Goal: Navigation & Orientation: Find specific page/section

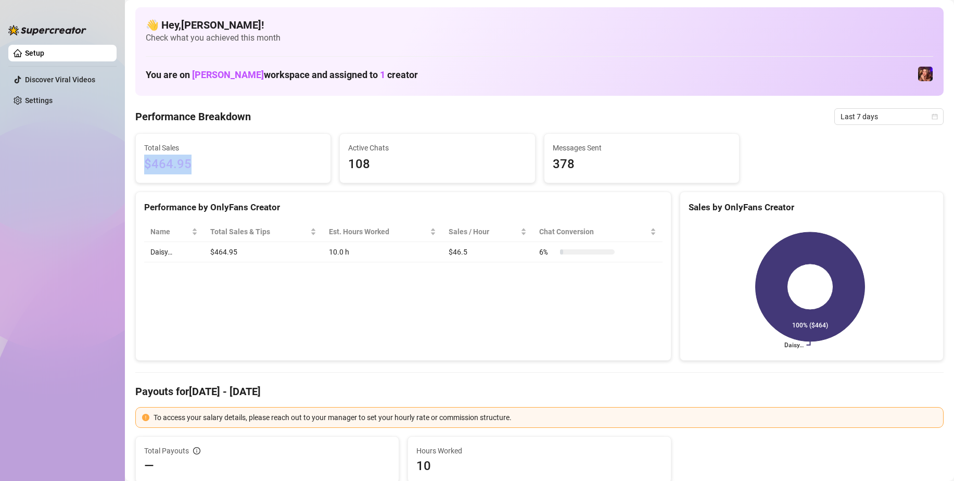
drag, startPoint x: 188, startPoint y: 164, endPoint x: 146, endPoint y: 162, distance: 41.7
click at [146, 162] on span "$464.95" at bounding box center [233, 165] width 178 height 20
click at [213, 162] on span "$464.95" at bounding box center [233, 165] width 178 height 20
click at [221, 167] on span "$464.95" at bounding box center [233, 165] width 178 height 20
drag, startPoint x: 206, startPoint y: 72, endPoint x: 291, endPoint y: 82, distance: 85.9
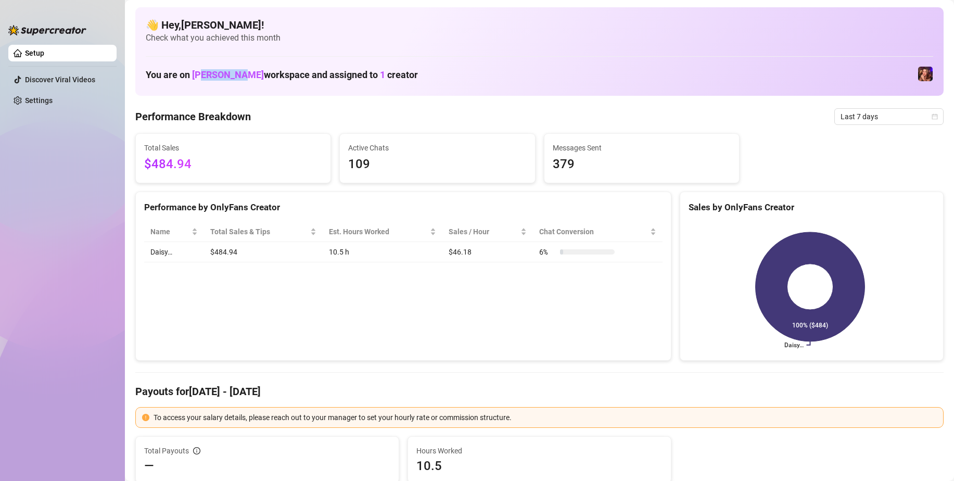
click at [244, 74] on span "[PERSON_NAME]" at bounding box center [228, 74] width 72 height 11
drag, startPoint x: 299, startPoint y: 82, endPoint x: 321, endPoint y: 84, distance: 22.0
click at [299, 82] on div "You are on Morgan Cleary workspace and assigned to 1 creator" at bounding box center [540, 74] width 788 height 22
